Goal: Book appointment/travel/reservation

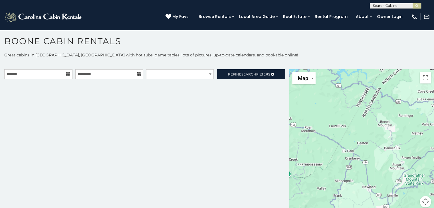
scroll to position [3, 0]
